Goal: Task Accomplishment & Management: Use online tool/utility

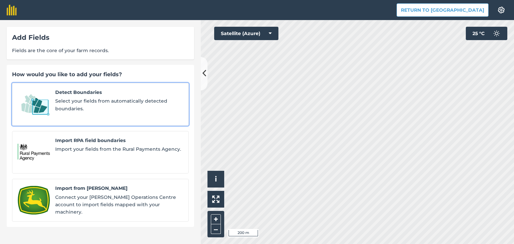
click at [97, 101] on span "Select your fields from automatically detected boundaries." at bounding box center [119, 104] width 128 height 15
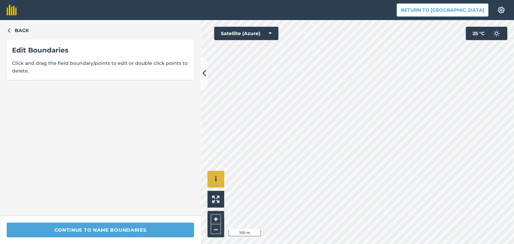
click at [215, 178] on div "Click to start drawing i © 2025 TomTom, Microsoft 100 m + –" at bounding box center [357, 132] width 313 height 224
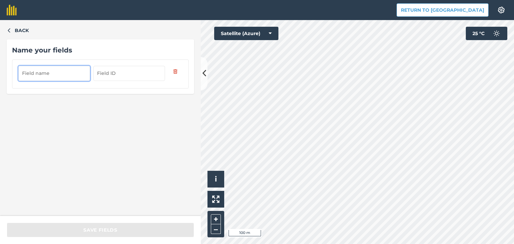
click at [46, 74] on input "text" at bounding box center [54, 73] width 72 height 15
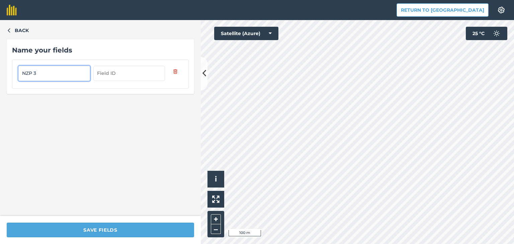
type input "NZP 3"
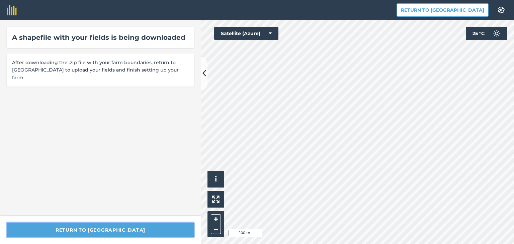
click at [108, 234] on button "Return to [GEOGRAPHIC_DATA]" at bounding box center [101, 230] width 188 height 15
